Goal: Transaction & Acquisition: Download file/media

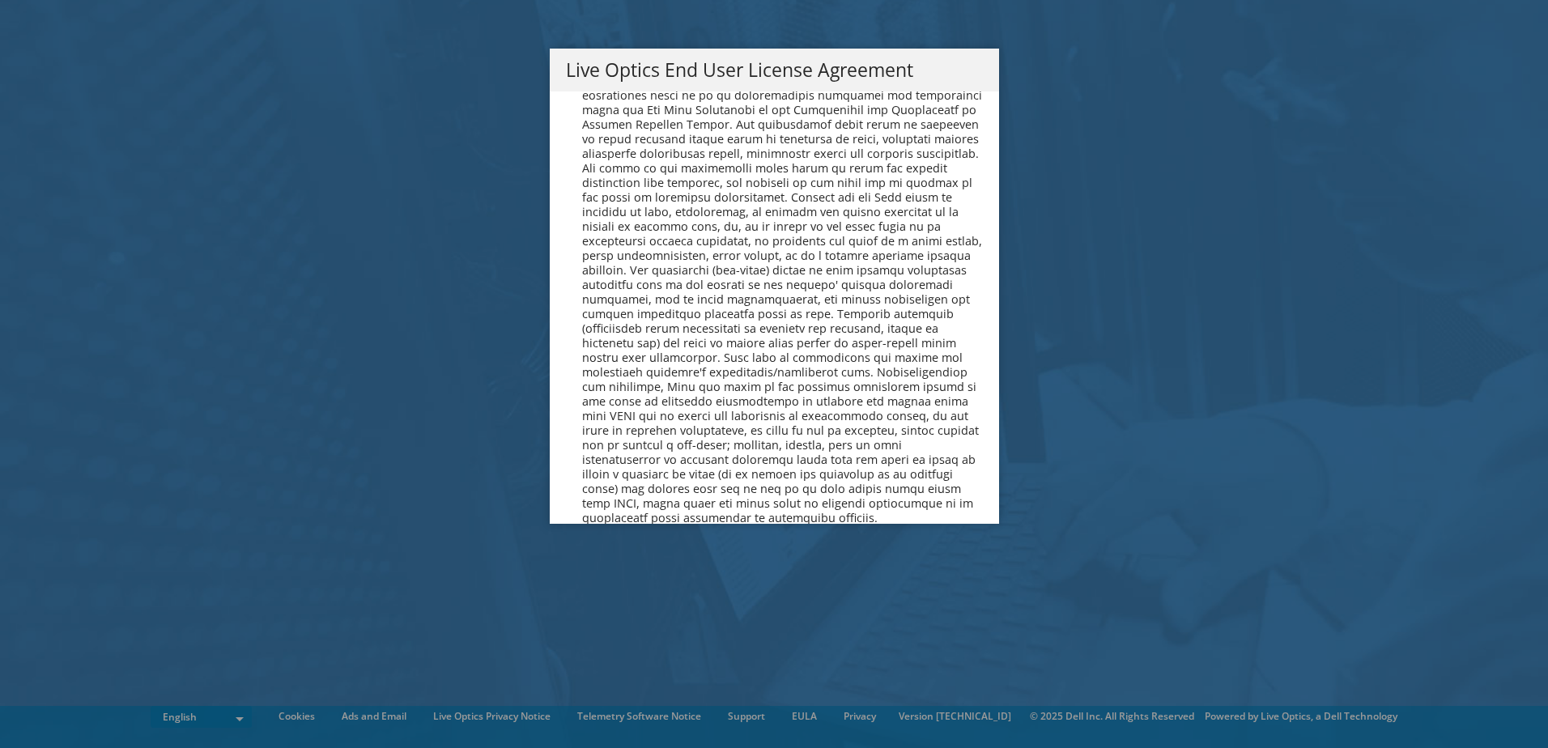
scroll to position [6124, 0]
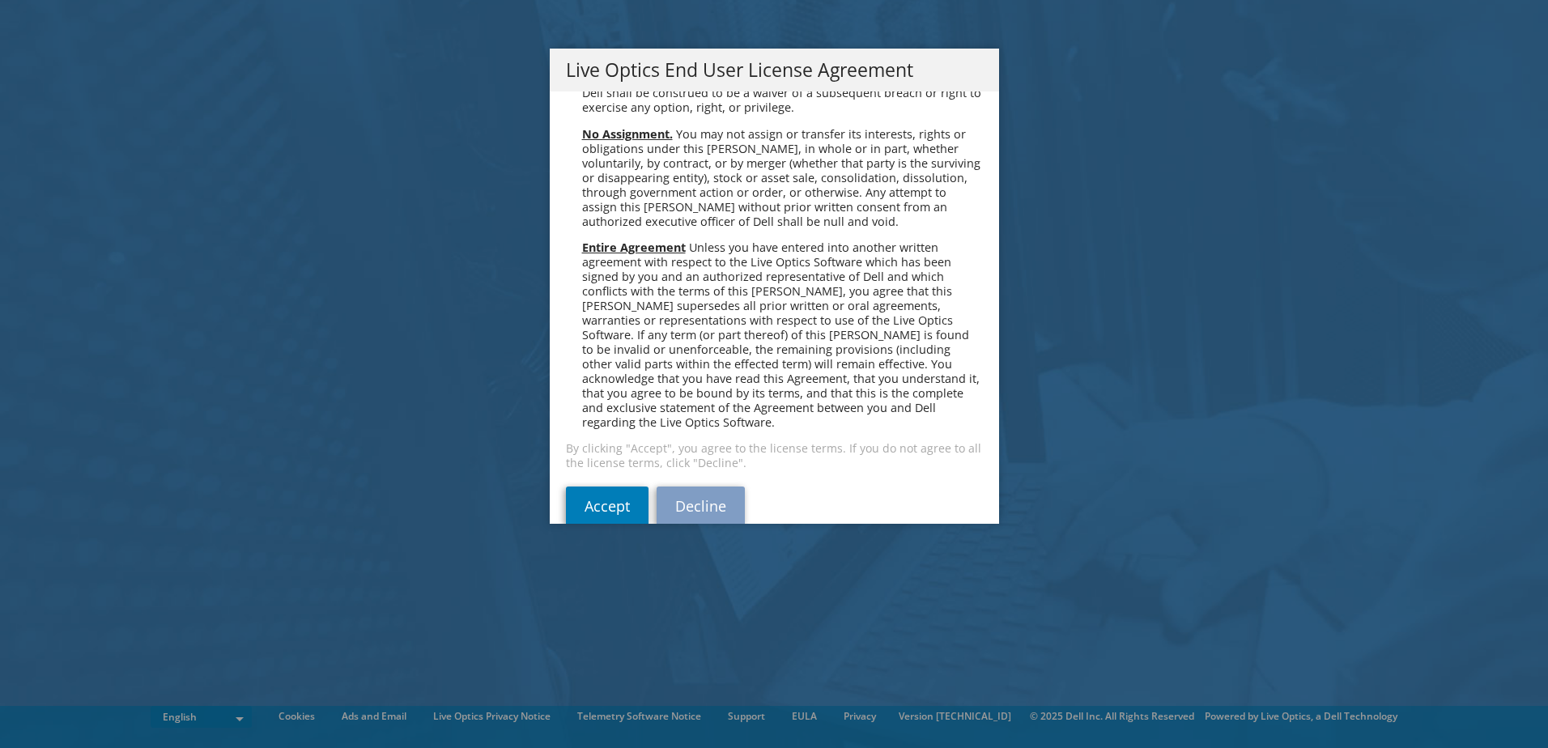
click at [591, 457] on div "Please read the following License Agreement. You must accept the terms of this …" at bounding box center [774, 308] width 449 height 432
click at [598, 487] on link "Accept" at bounding box center [607, 506] width 83 height 39
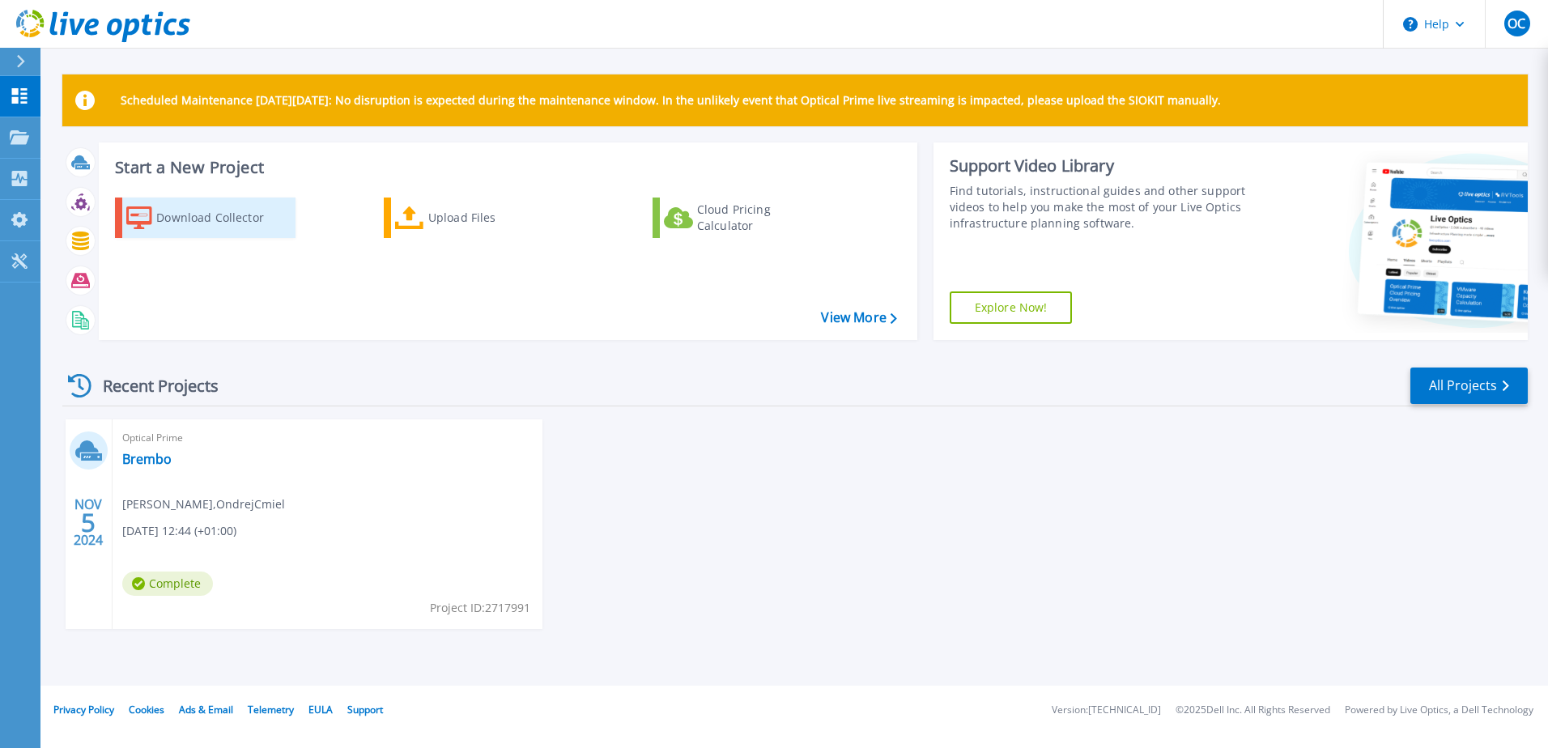
click at [225, 218] on div "Download Collector" at bounding box center [221, 218] width 130 height 32
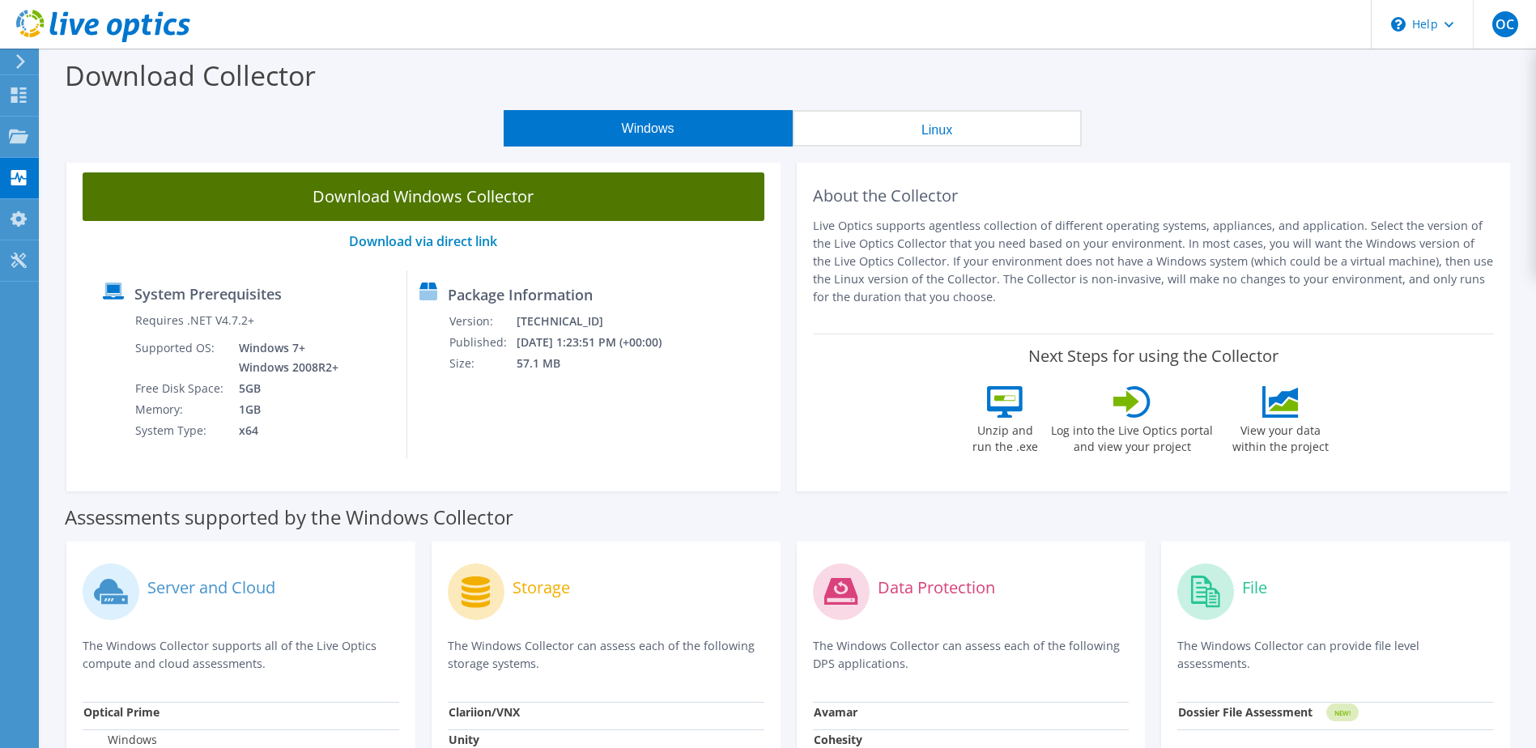
click at [504, 200] on link "Download Windows Collector" at bounding box center [424, 196] width 682 height 49
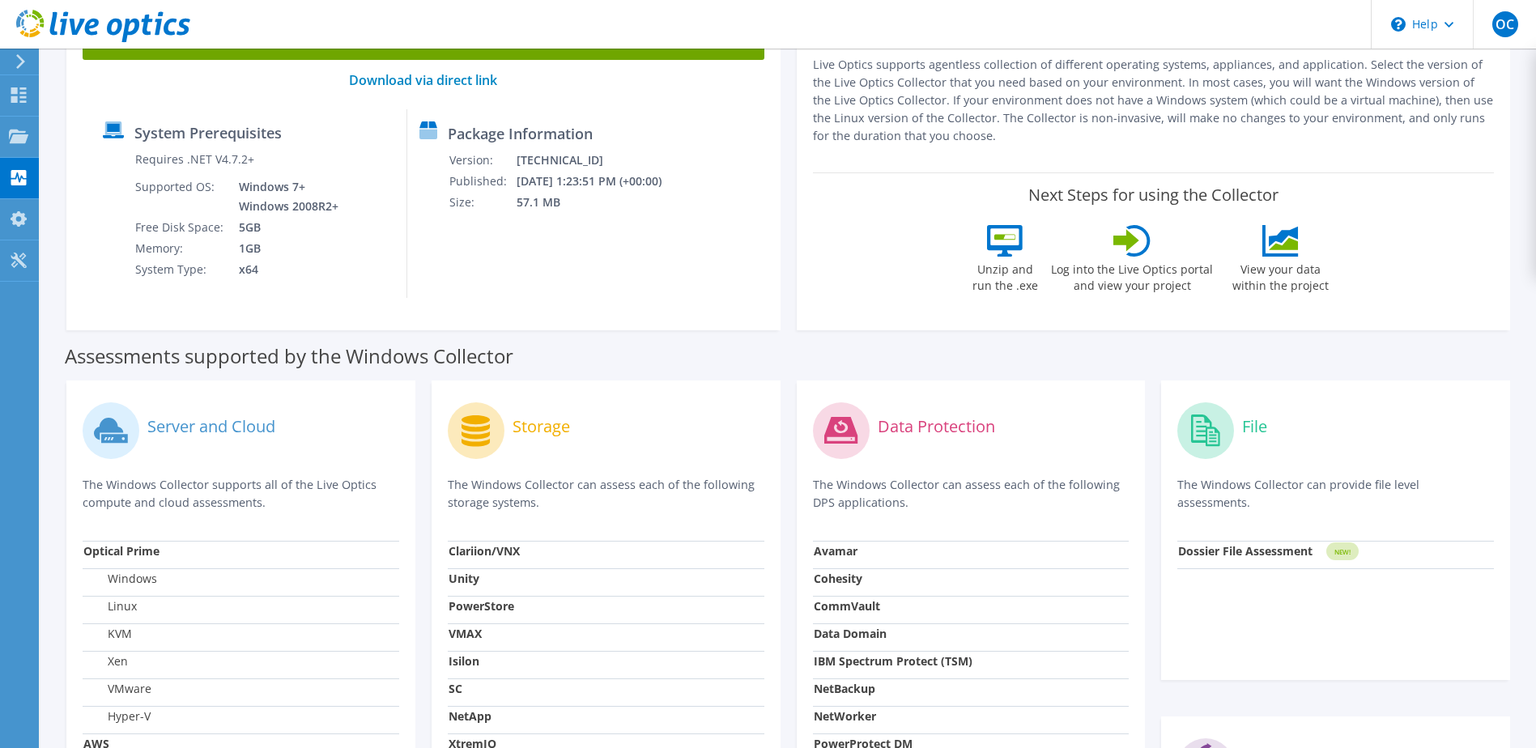
scroll to position [243, 0]
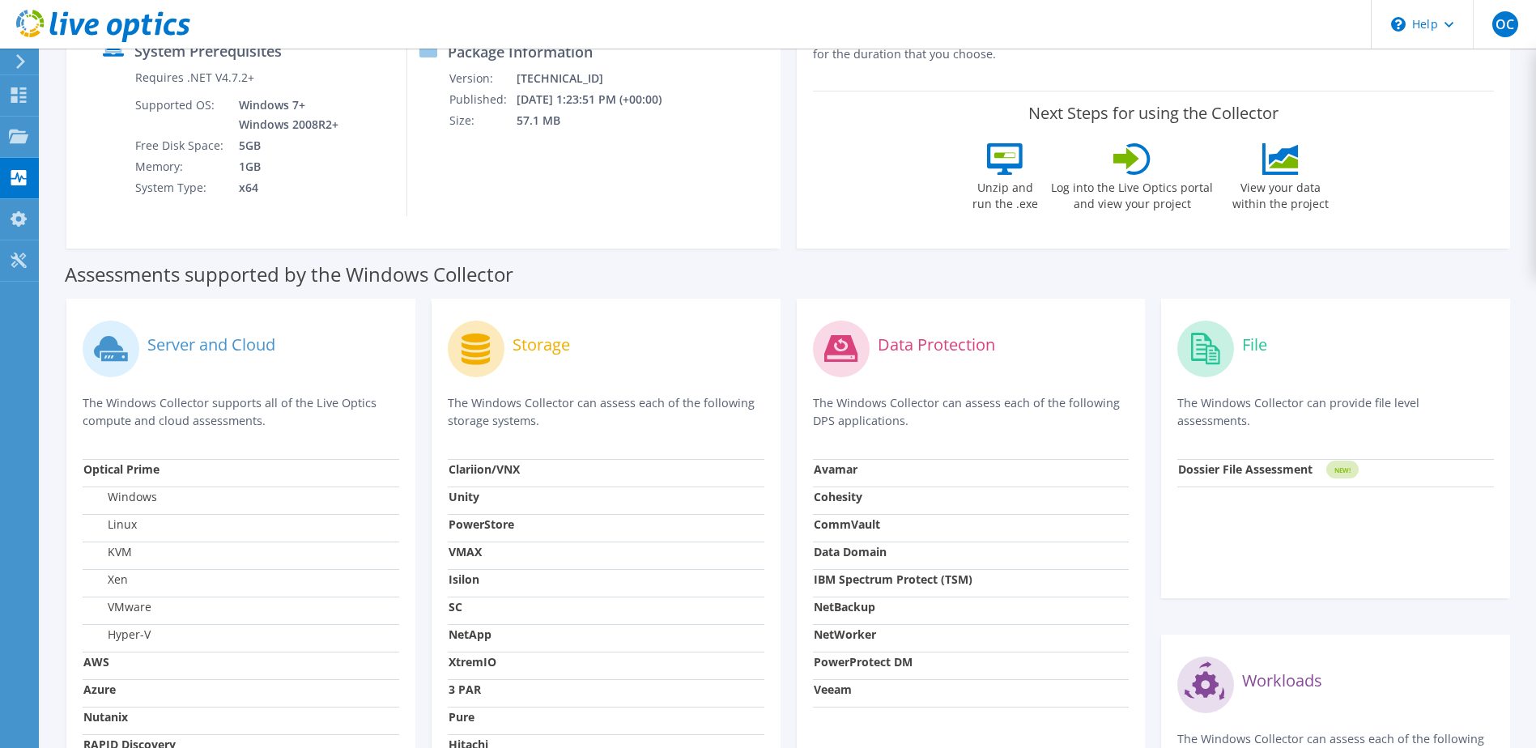
click at [1194, 466] on strong "Dossier File Assessment" at bounding box center [1245, 469] width 134 height 15
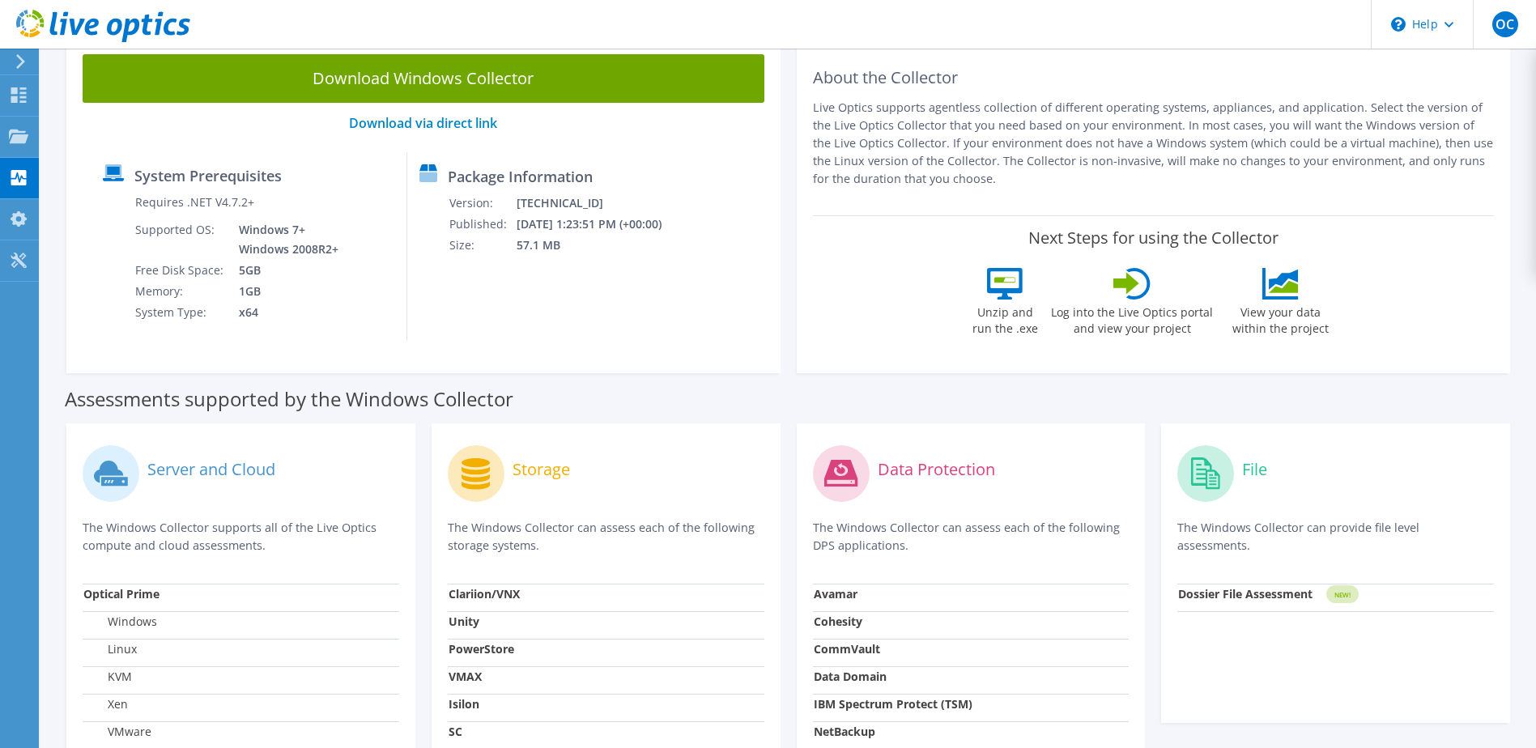
scroll to position [0, 0]
